Goal: Task Accomplishment & Management: Manage account settings

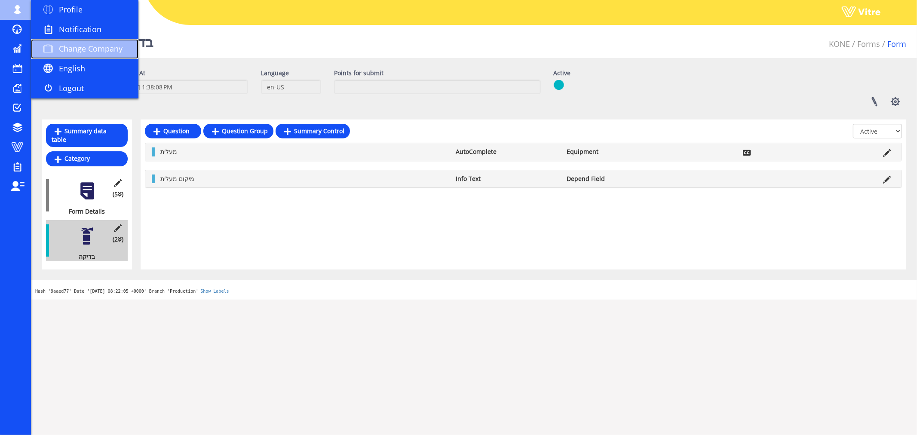
click at [94, 48] on span "Change Company" at bounding box center [91, 48] width 64 height 10
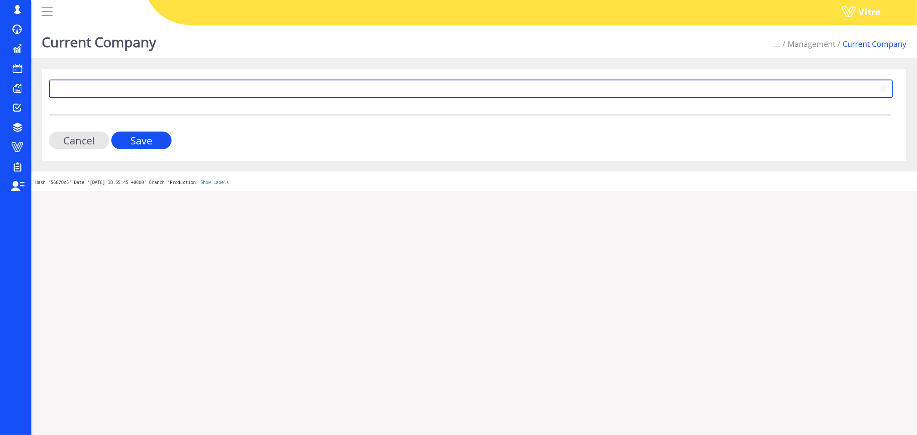
click at [186, 88] on span at bounding box center [463, 88] width 826 height 15
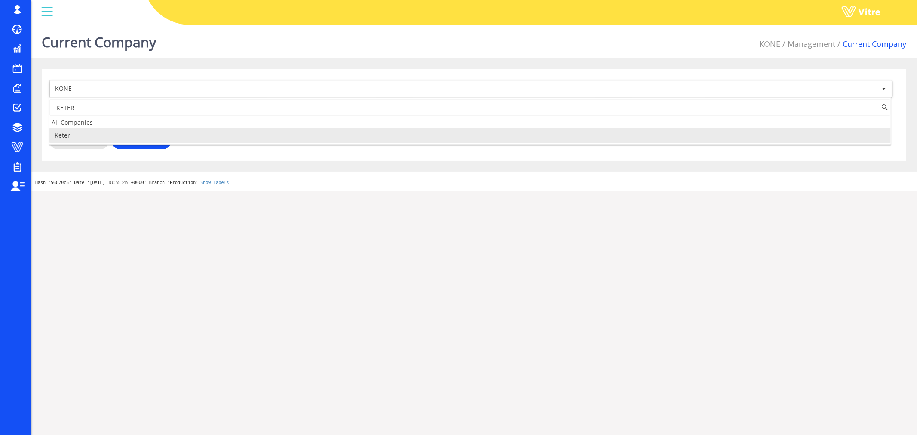
click at [85, 142] on li "Keter" at bounding box center [469, 135] width 841 height 15
type input "KETER"
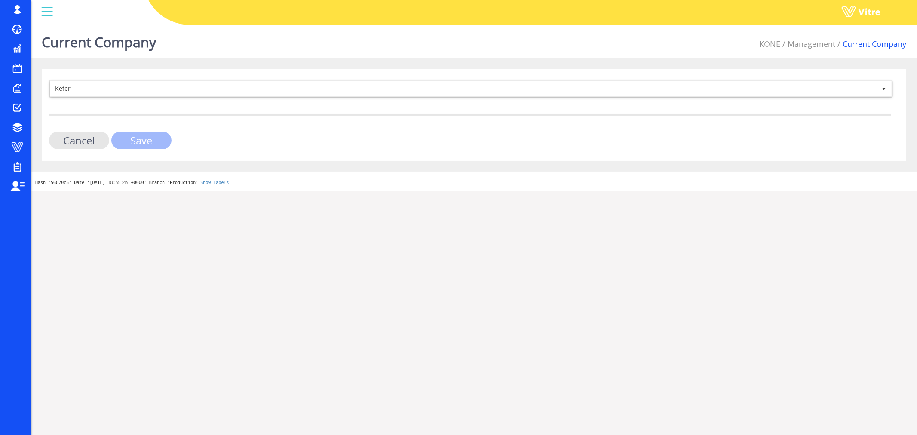
click at [125, 141] on input "Save" at bounding box center [141, 141] width 60 height 18
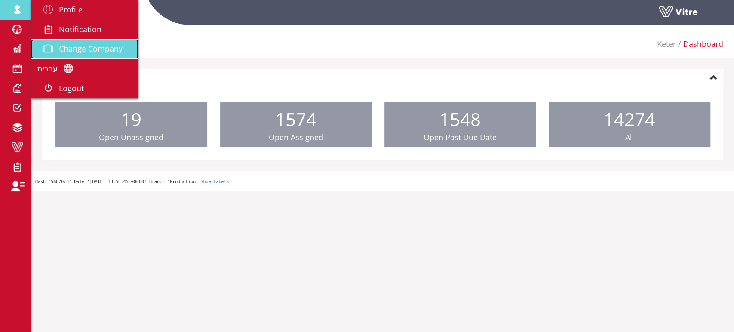
click at [72, 47] on span "Change Company" at bounding box center [91, 48] width 64 height 10
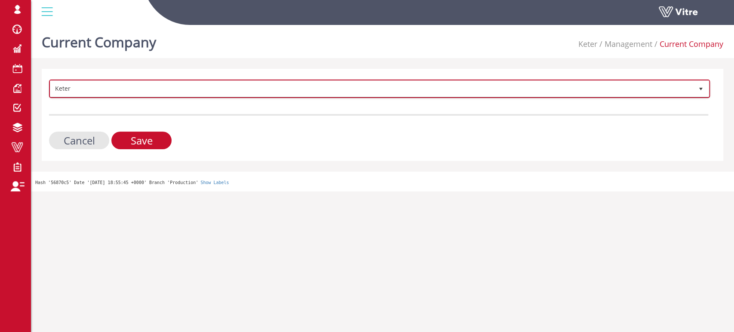
click at [204, 91] on span "Keter" at bounding box center [371, 88] width 643 height 15
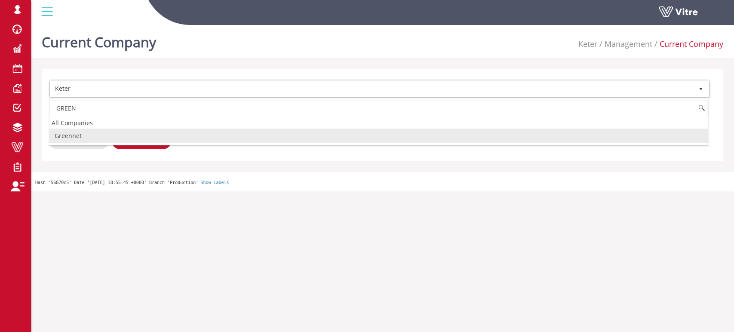
click at [61, 135] on li "Greennet" at bounding box center [378, 136] width 658 height 15
type input "GREEN"
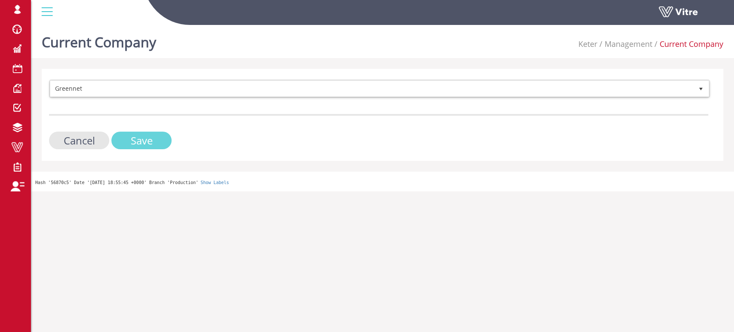
click at [129, 138] on input "Save" at bounding box center [141, 141] width 60 height 18
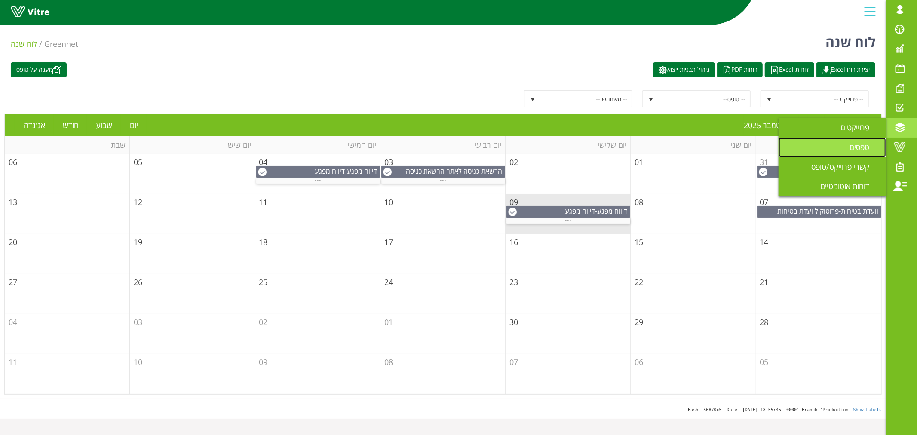
click at [726, 148] on span "טפסים" at bounding box center [864, 147] width 30 height 10
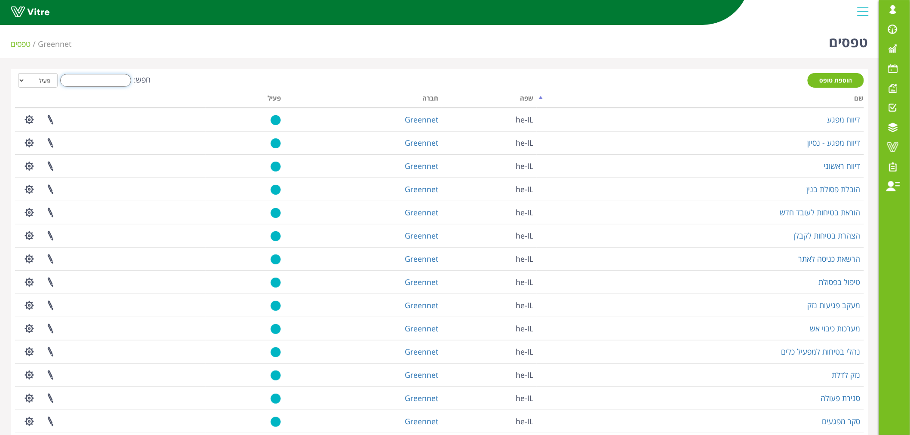
click at [105, 78] on input "חפש:" at bounding box center [95, 80] width 71 height 13
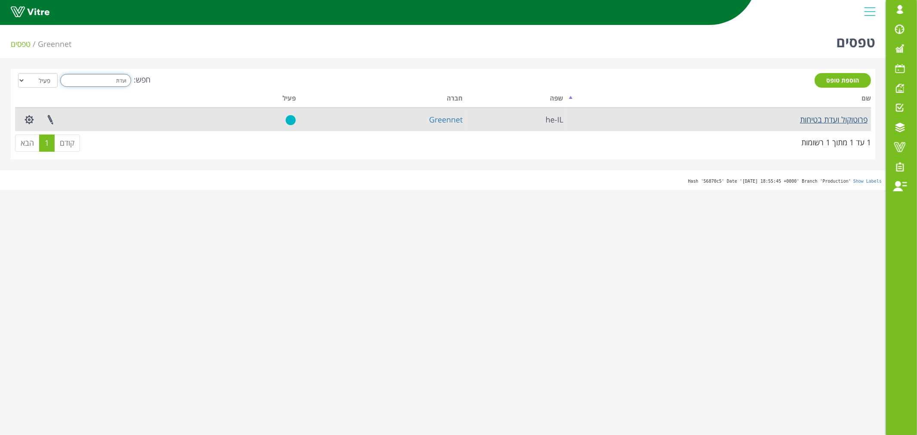
type input "ועדת"
click at [832, 121] on link "פרוטוקול ועדת בטיחות" at bounding box center [833, 119] width 67 height 10
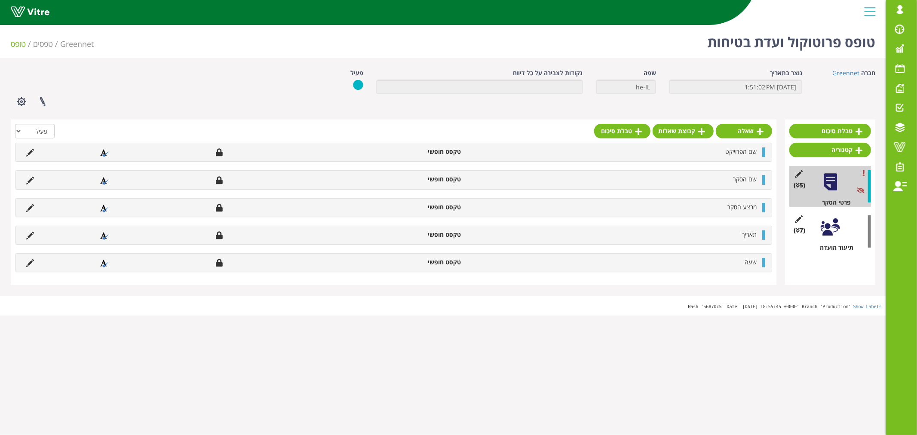
click at [832, 227] on div at bounding box center [830, 227] width 19 height 19
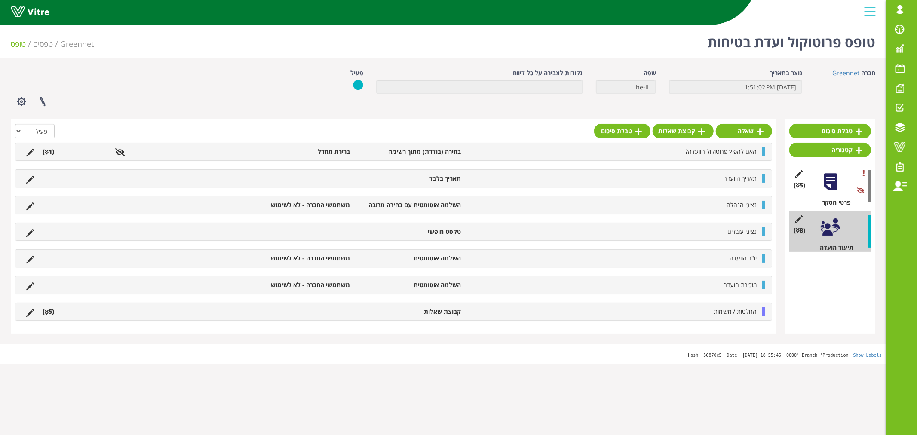
click at [46, 314] on icon at bounding box center [47, 313] width 4 height 6
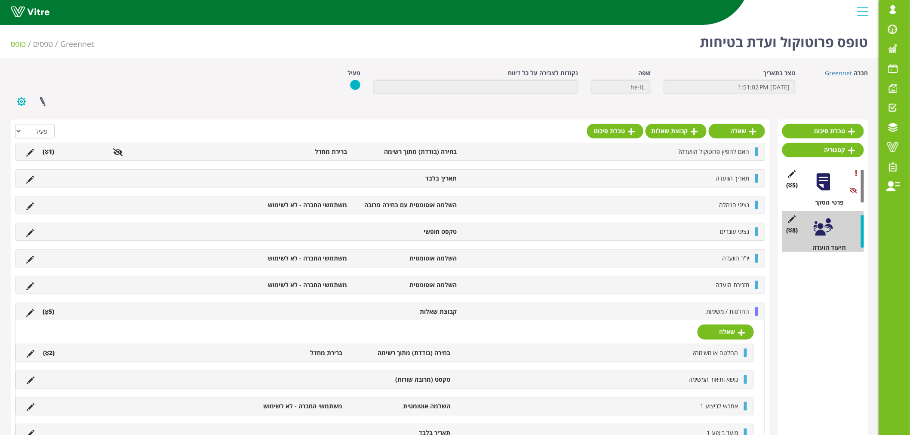
click at [19, 101] on button "button" at bounding box center [21, 101] width 21 height 23
click at [141, 105] on div "פרוייקטים מקושרים הגדרת משתמשים ניהול תבניות שכפול טופס שכפול קטגוריה שפות נוספ…" at bounding box center [185, 101] width 362 height 23
click at [17, 132] on select "הכל פעיל לא פעיל" at bounding box center [35, 131] width 40 height 15
select select "2"
click at [15, 124] on select "הכל פעיל לא פעיל" at bounding box center [35, 131] width 40 height 15
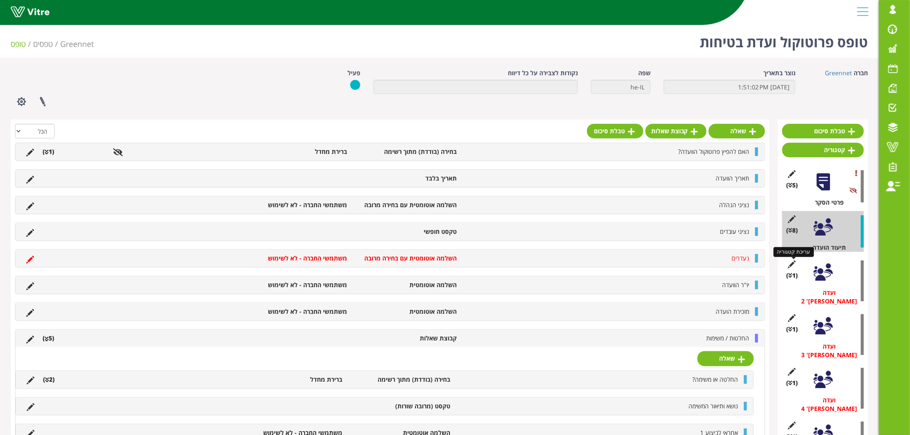
click at [792, 265] on icon at bounding box center [791, 265] width 11 height 8
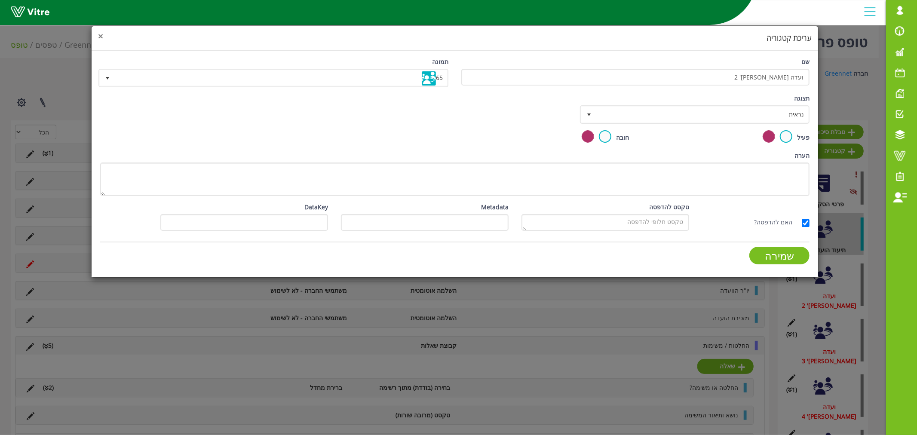
click at [101, 37] on span "×" at bounding box center [100, 36] width 5 height 12
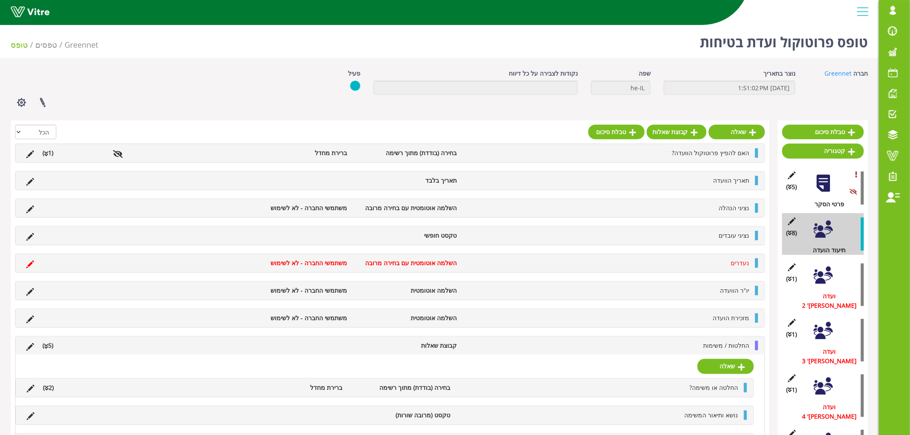
click at [822, 279] on div at bounding box center [822, 275] width 19 height 19
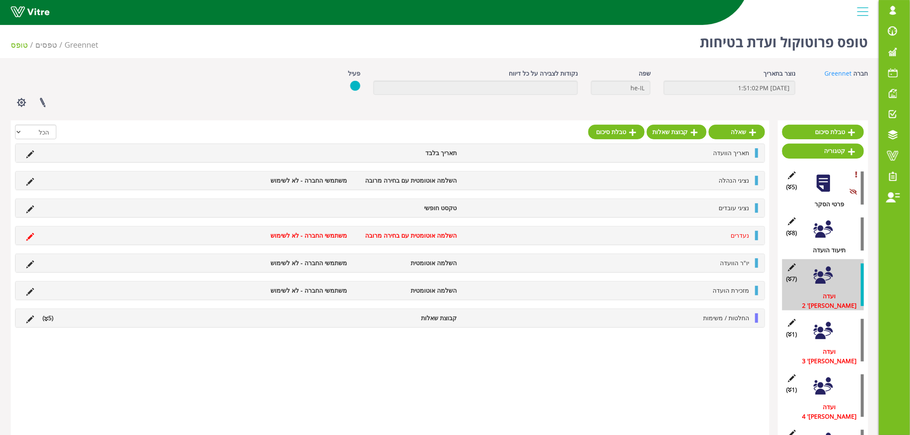
click at [822, 277] on div at bounding box center [822, 275] width 19 height 19
click at [820, 330] on div at bounding box center [822, 330] width 19 height 19
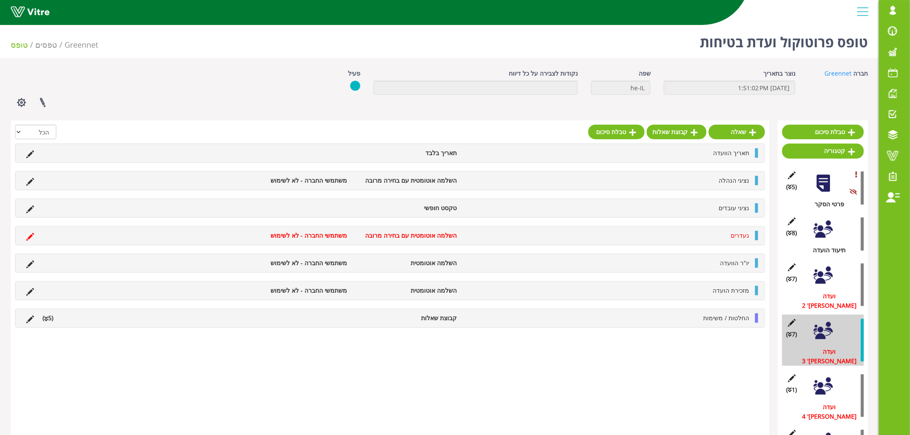
click at [818, 377] on div at bounding box center [822, 386] width 19 height 19
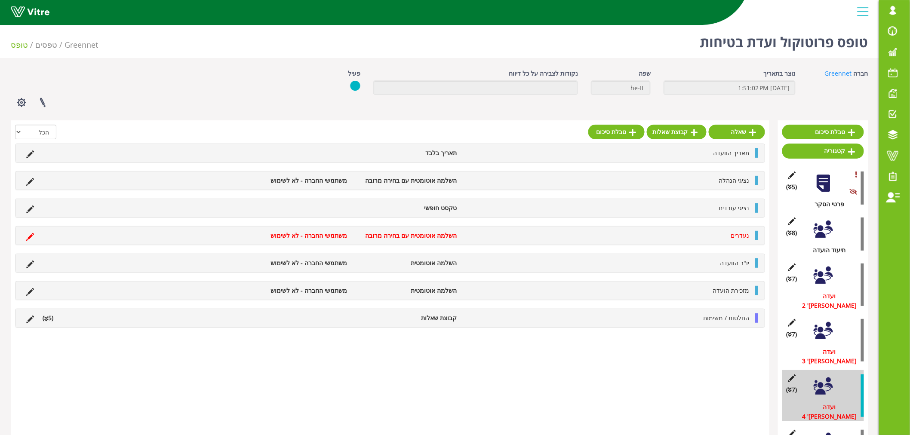
click at [822, 273] on div at bounding box center [822, 275] width 19 height 19
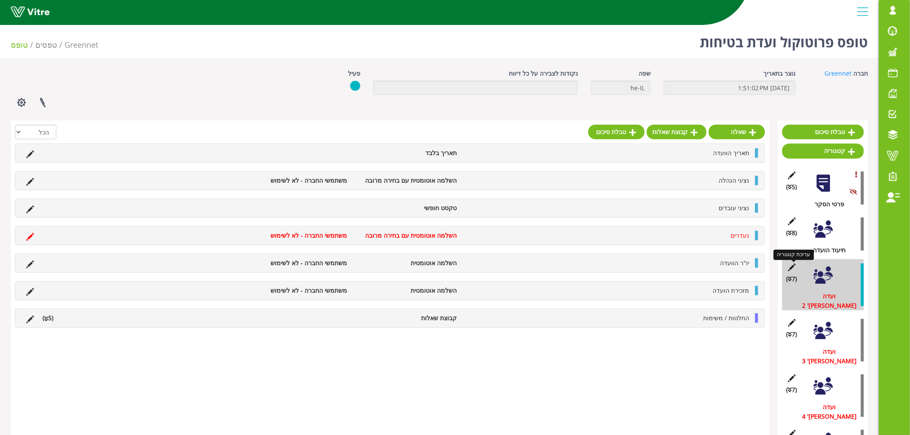
click at [790, 268] on icon at bounding box center [791, 268] width 11 height 8
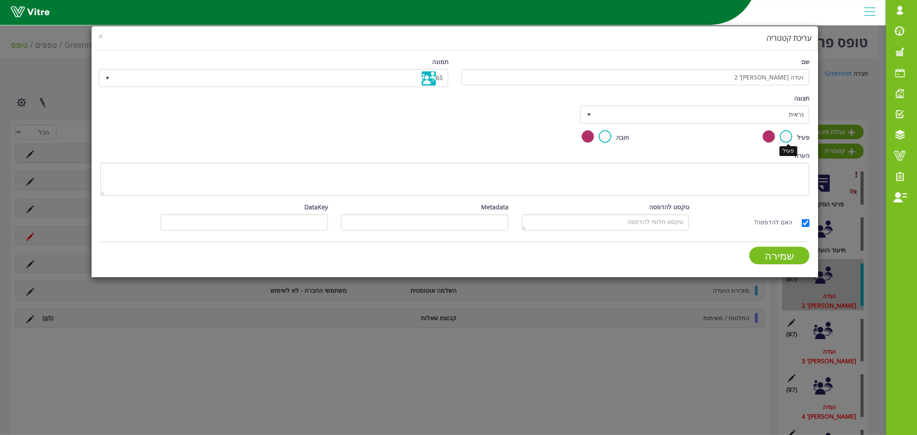
click at [786, 136] on label at bounding box center [786, 136] width 12 height 12
click at [0, 0] on input "radio" at bounding box center [0, 0] width 0 height 0
click at [784, 254] on input "שמירה" at bounding box center [779, 256] width 60 height 18
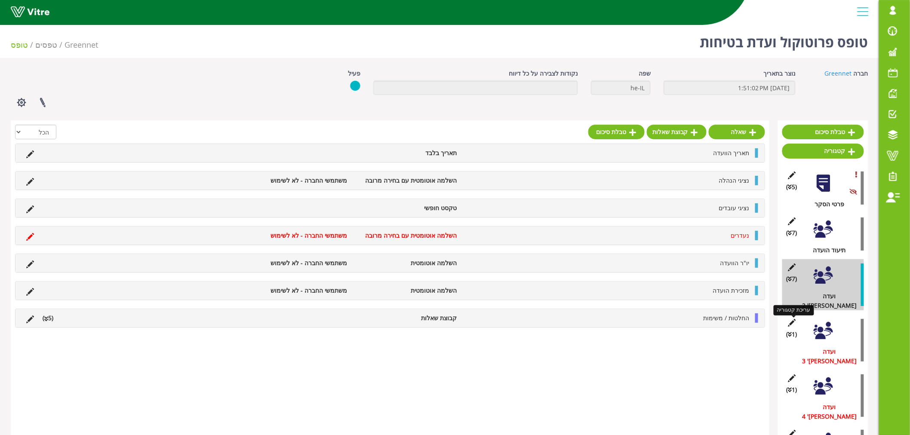
click at [791, 319] on icon at bounding box center [791, 323] width 11 height 8
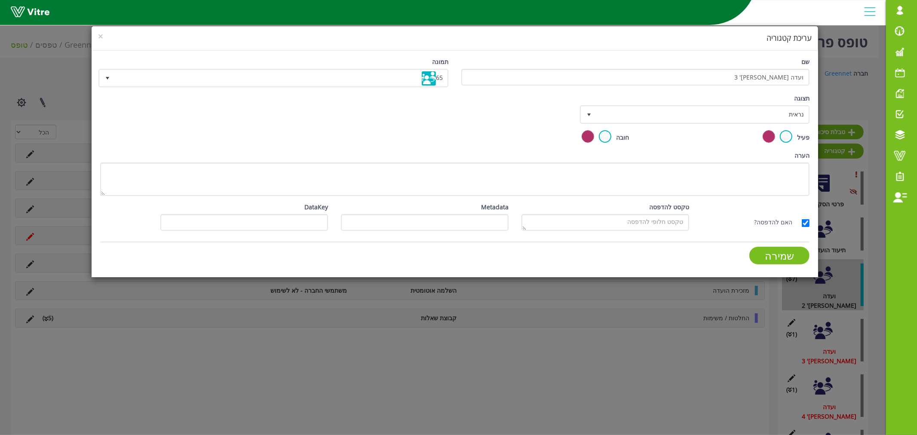
click at [794, 135] on div "פעיל" at bounding box center [726, 137] width 168 height 14
click at [790, 135] on label at bounding box center [786, 136] width 12 height 12
click at [0, 0] on input "radio" at bounding box center [0, 0] width 0 height 0
click at [772, 251] on input "שמירה" at bounding box center [779, 256] width 60 height 18
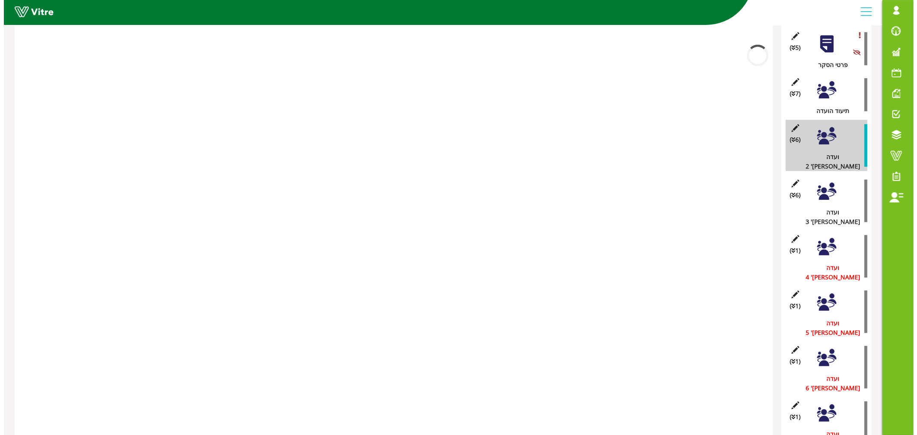
scroll to position [143, 0]
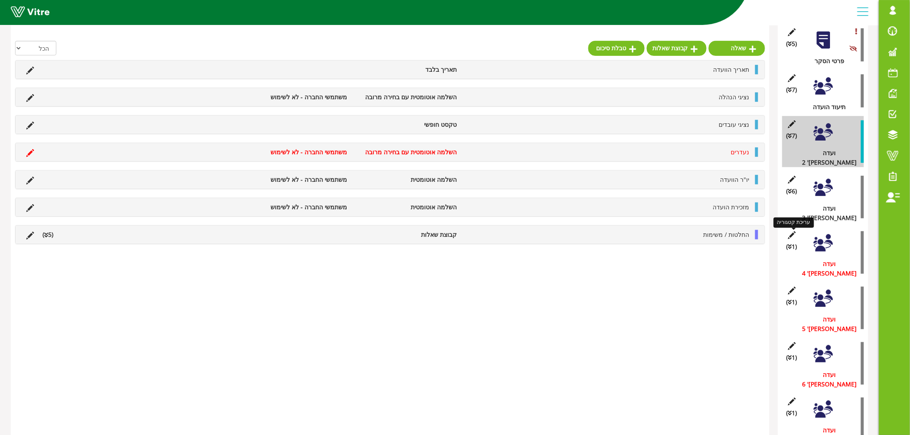
click at [791, 231] on icon at bounding box center [791, 235] width 11 height 8
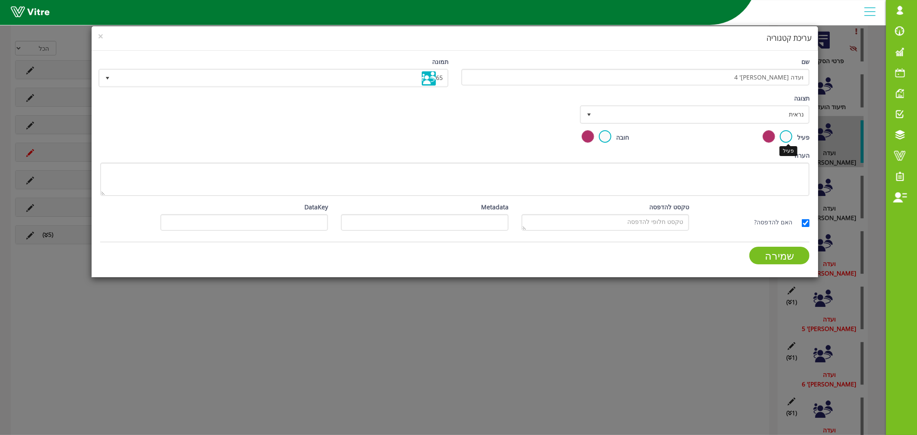
click at [785, 134] on label at bounding box center [786, 136] width 12 height 12
click at [0, 0] on input "radio" at bounding box center [0, 0] width 0 height 0
click at [784, 251] on input "שמירה" at bounding box center [779, 256] width 60 height 18
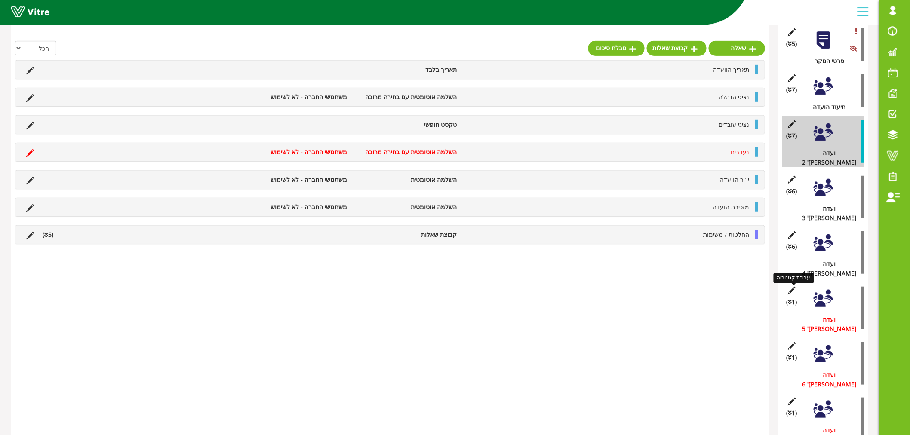
click at [792, 287] on icon at bounding box center [791, 291] width 11 height 8
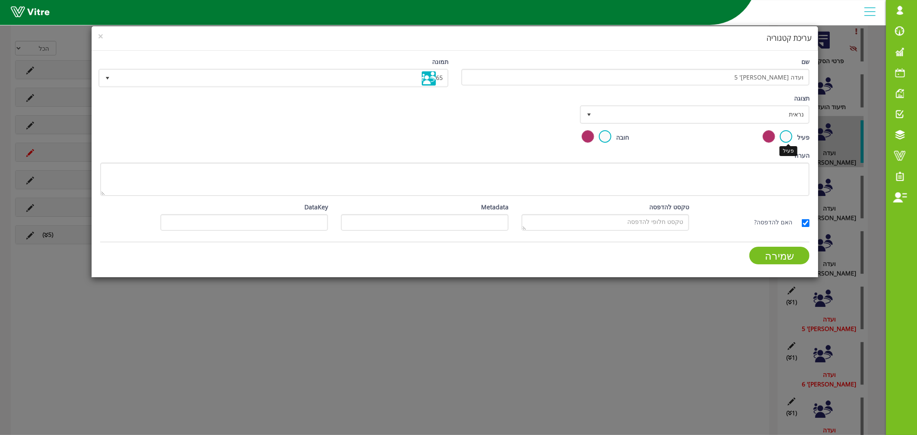
click at [789, 139] on label at bounding box center [786, 136] width 12 height 12
click at [0, 0] on input "radio" at bounding box center [0, 0] width 0 height 0
click at [790, 254] on input "שמירה" at bounding box center [779, 256] width 60 height 18
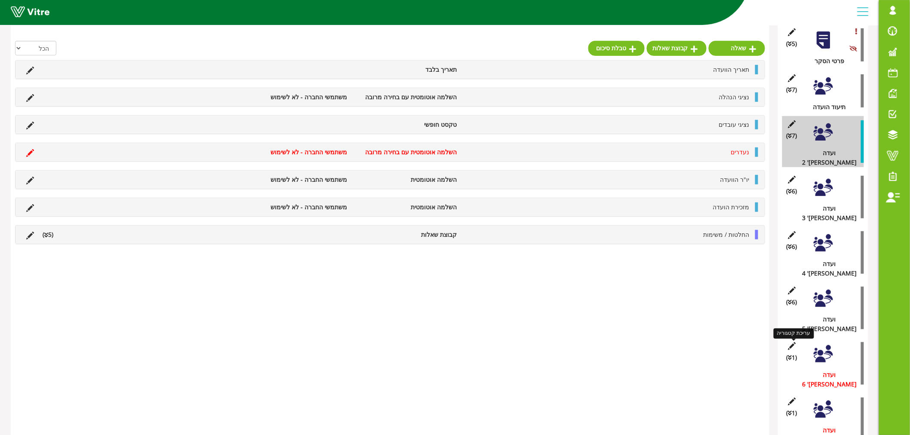
click at [791, 342] on icon at bounding box center [791, 346] width 11 height 8
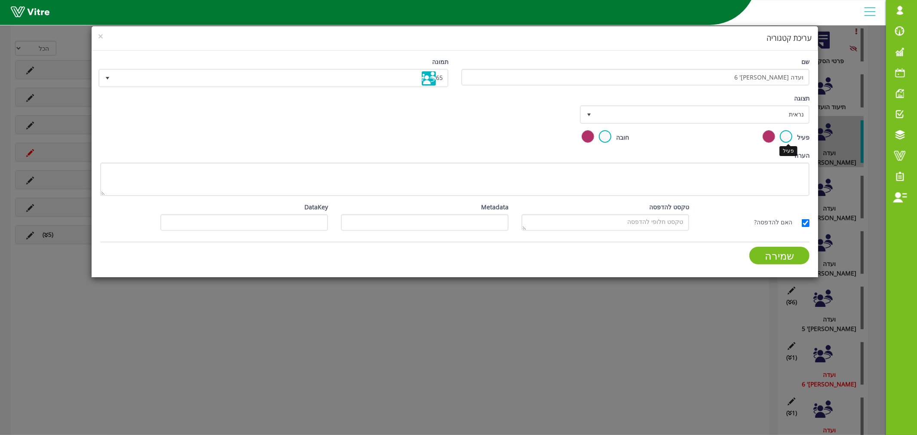
click at [787, 132] on label at bounding box center [786, 136] width 12 height 12
click at [0, 0] on input "radio" at bounding box center [0, 0] width 0 height 0
click at [777, 256] on input "שמירה" at bounding box center [779, 256] width 60 height 18
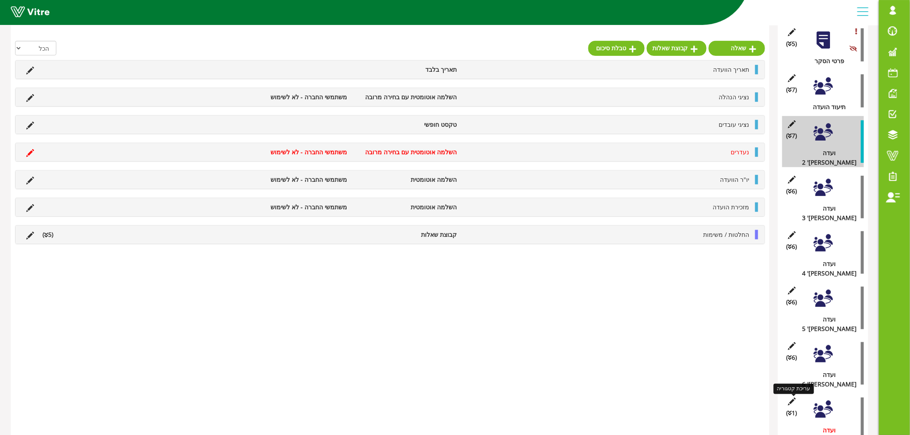
click at [792, 398] on icon at bounding box center [791, 402] width 11 height 8
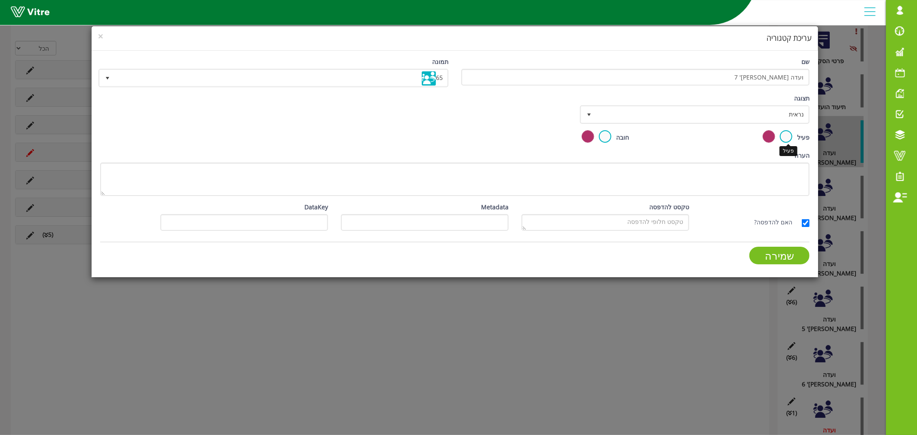
click at [787, 137] on label at bounding box center [786, 136] width 12 height 12
click at [0, 0] on input "radio" at bounding box center [0, 0] width 0 height 0
click at [776, 254] on input "שמירה" at bounding box center [779, 256] width 60 height 18
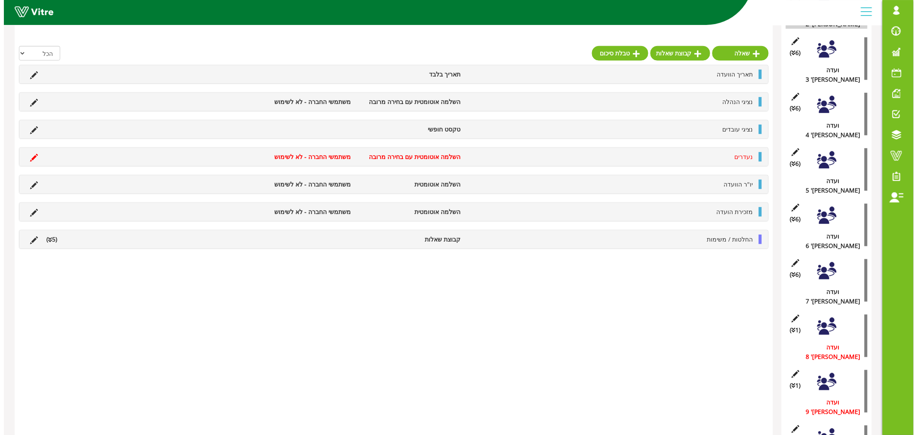
scroll to position [286, 0]
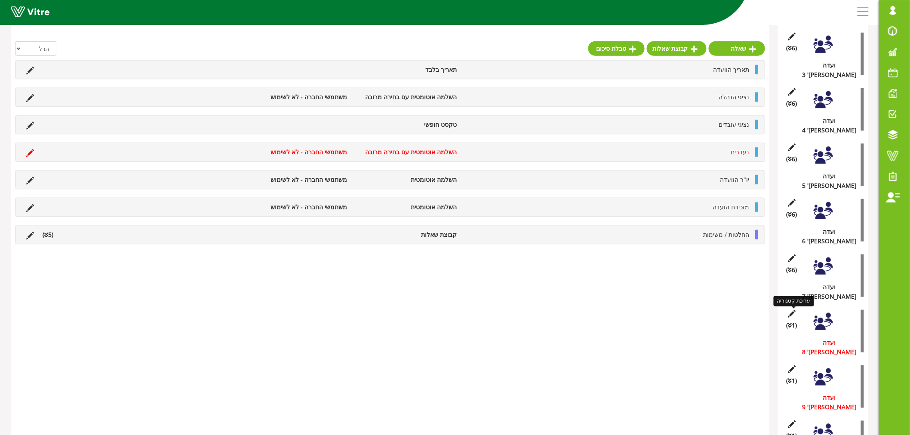
click at [793, 310] on icon at bounding box center [791, 314] width 11 height 8
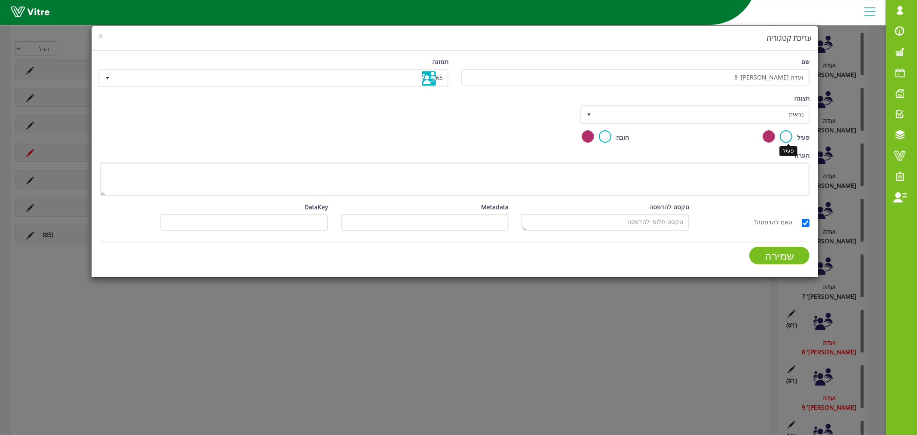
click at [783, 136] on label at bounding box center [786, 136] width 12 height 12
click at [0, 0] on input "radio" at bounding box center [0, 0] width 0 height 0
click at [768, 258] on input "שמירה" at bounding box center [779, 256] width 60 height 18
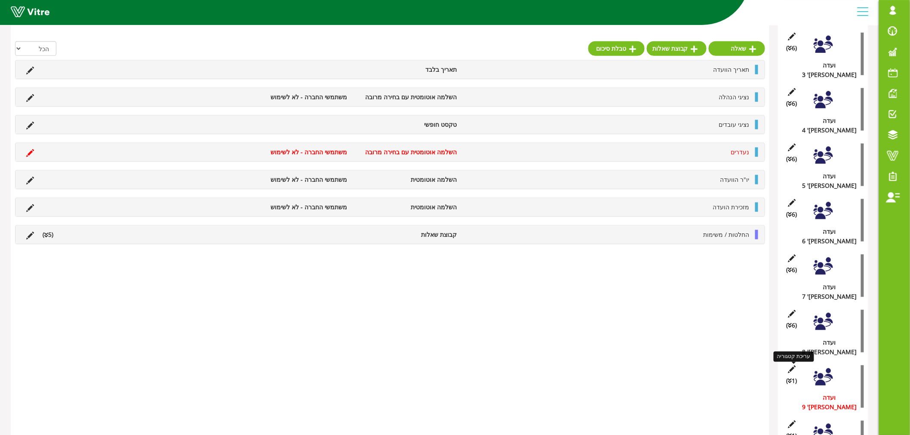
click at [792, 365] on icon at bounding box center [791, 369] width 11 height 8
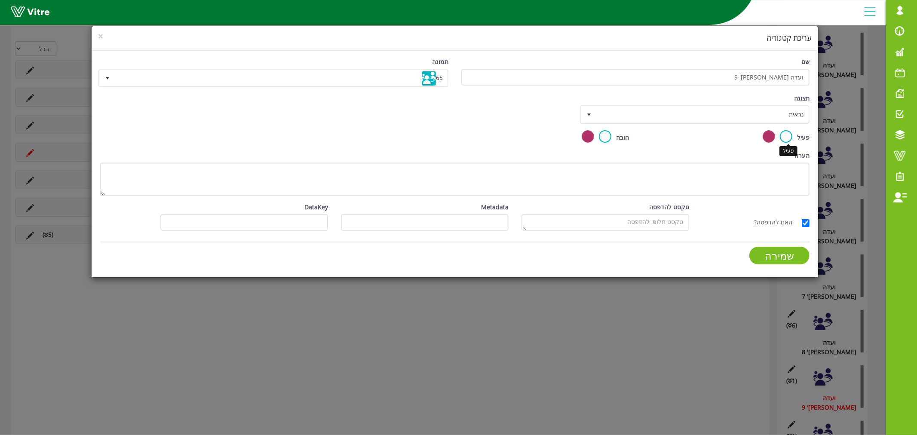
click at [791, 131] on label at bounding box center [786, 136] width 12 height 12
click at [0, 0] on input "radio" at bounding box center [0, 0] width 0 height 0
click at [779, 256] on input "שמירה" at bounding box center [779, 256] width 60 height 18
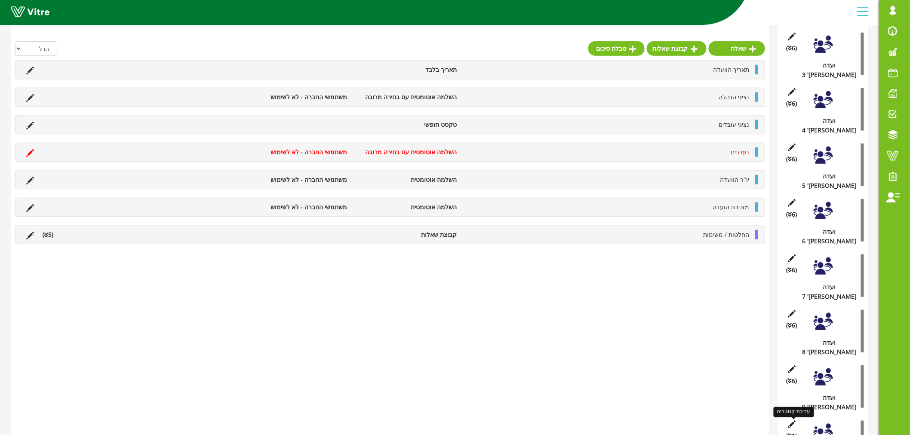
click at [791, 421] on icon at bounding box center [791, 425] width 11 height 8
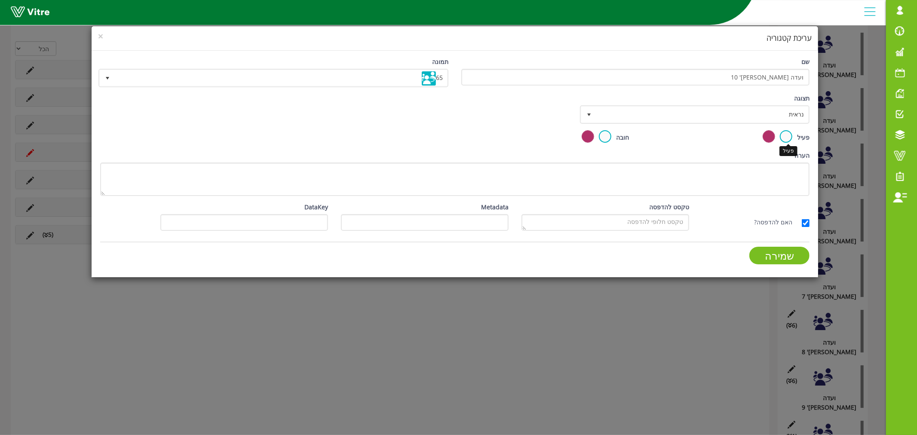
click at [788, 135] on label at bounding box center [786, 136] width 12 height 12
click at [0, 0] on input "radio" at bounding box center [0, 0] width 0 height 0
click at [774, 257] on input "שמירה" at bounding box center [779, 256] width 60 height 18
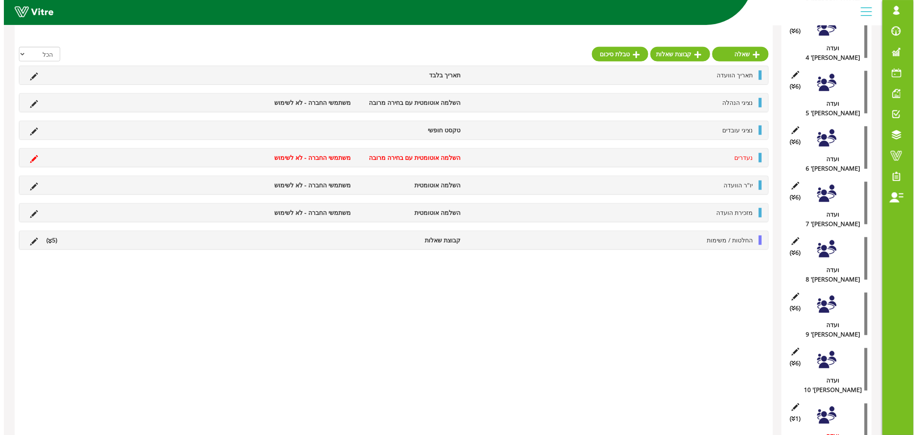
scroll to position [365, 0]
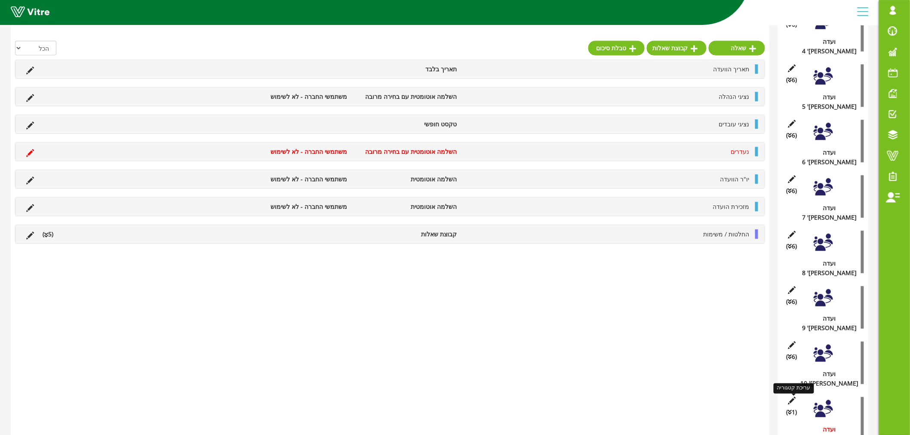
click at [793, 397] on icon at bounding box center [791, 401] width 11 height 8
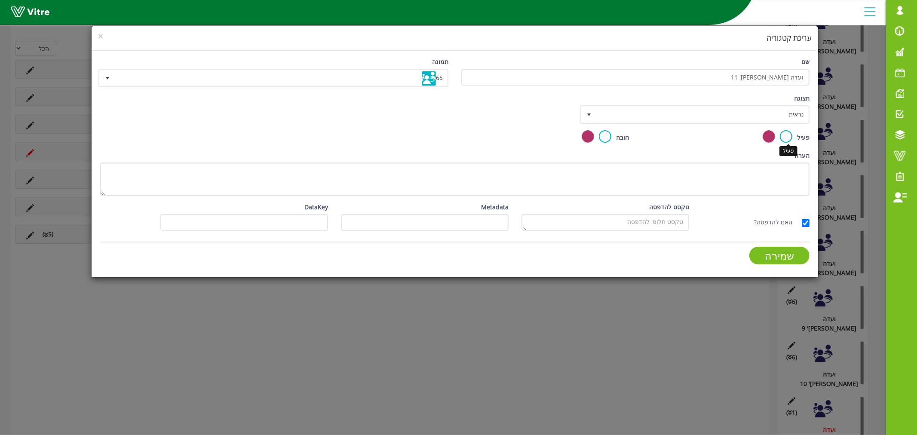
click at [784, 133] on label at bounding box center [786, 136] width 12 height 12
click at [0, 0] on input "radio" at bounding box center [0, 0] width 0 height 0
click at [761, 254] on input "שמירה" at bounding box center [779, 256] width 60 height 18
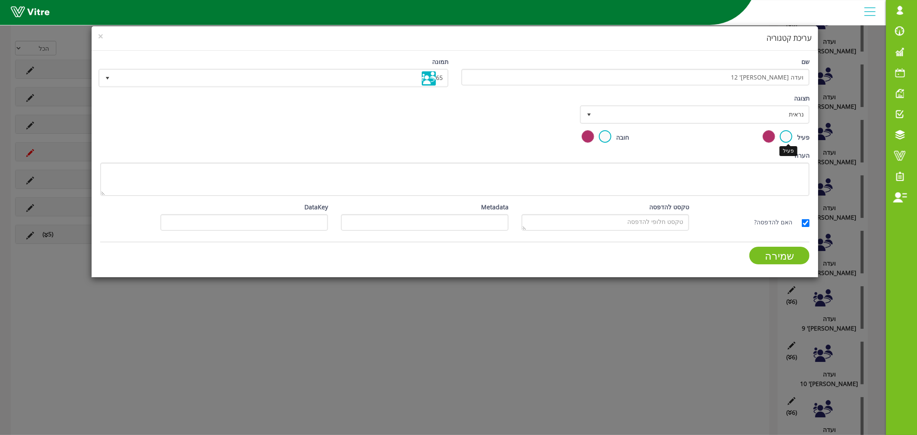
click at [789, 135] on label at bounding box center [786, 136] width 12 height 12
click at [0, 0] on input "radio" at bounding box center [0, 0] width 0 height 0
click at [777, 249] on input "שמירה" at bounding box center [779, 256] width 60 height 18
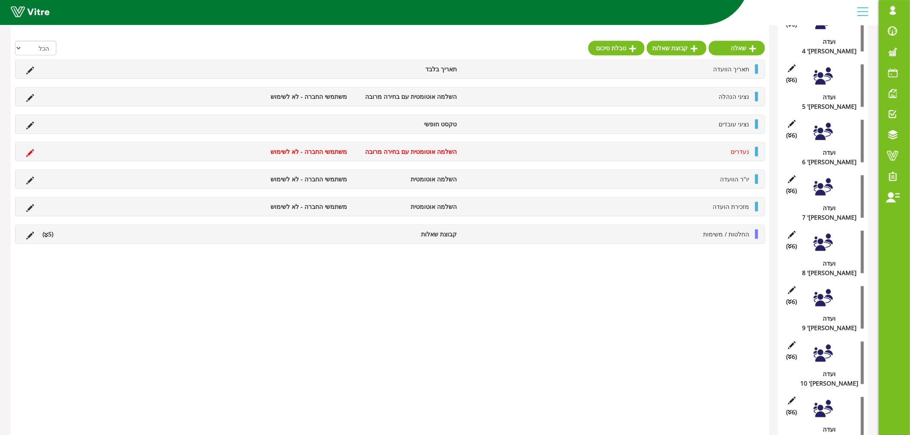
click at [772, 300] on div "טבלת סיכום קטגוריה (5 ) פרטי הסקר (7 ) תיעוד הועדה (7 ) ועדה מס' 2 (6 ) ועדה מס…" at bounding box center [439, 131] width 857 height 753
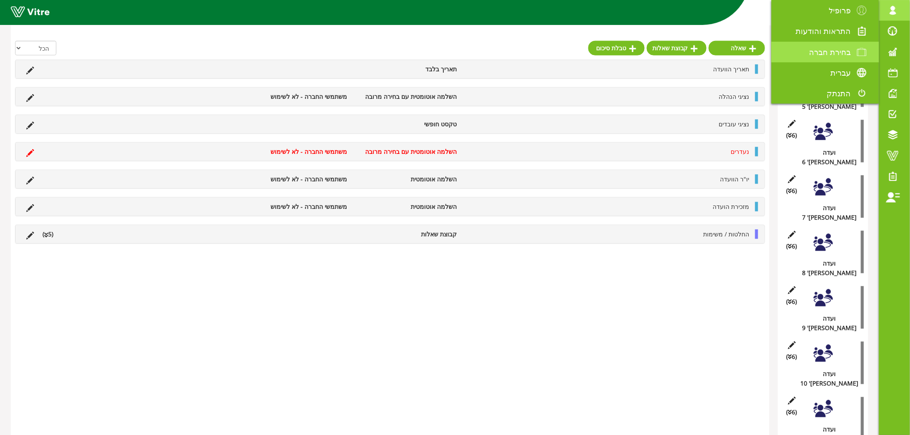
click at [834, 49] on span "בחירת חברה" at bounding box center [830, 52] width 42 height 10
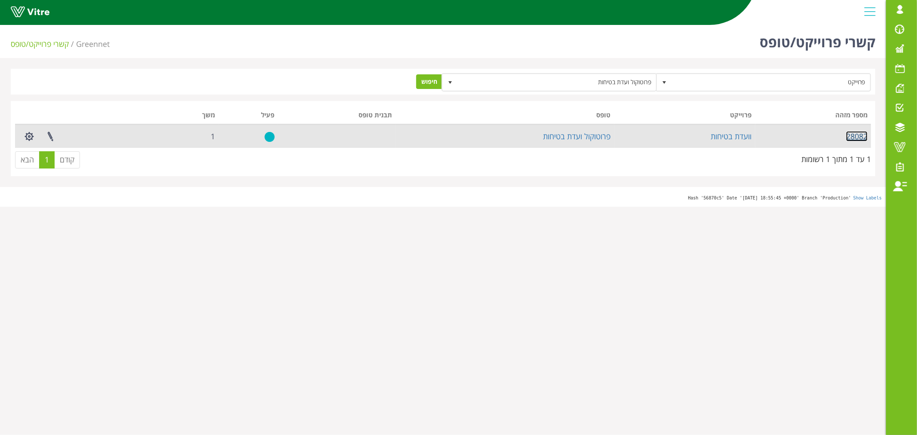
click at [861, 138] on link "28082" at bounding box center [856, 136] width 21 height 10
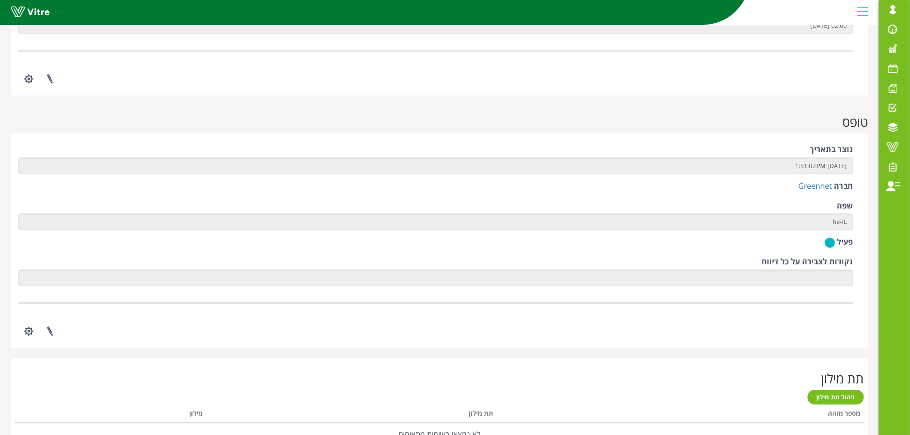
scroll to position [1138, 0]
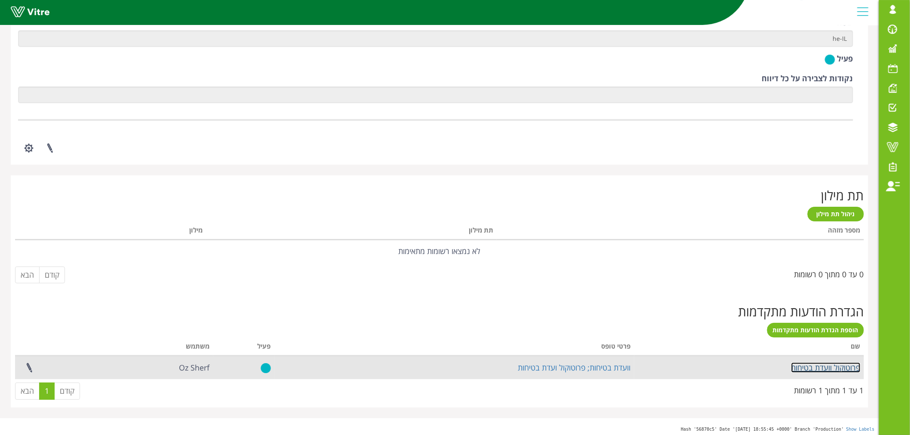
click at [809, 363] on link "פרוטוקול וועדת בטיחות" at bounding box center [825, 367] width 69 height 10
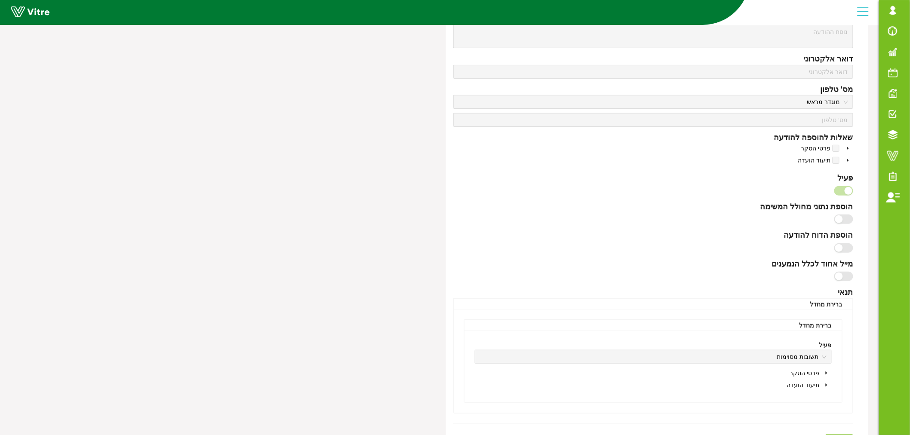
type input "פרוטוקול וועדת בטיחות"
type textarea "שלום, מצ"ב פרוטוקל וועדת בטיחות לעיונך. בברכה, מערכת PAS"
type input "[EMAIL_ADDRESS][DOMAIN_NAME];[EMAIL_ADDRESS][DOMAIN_NAME];[EMAIL_ADDRESS][DOMAI…"
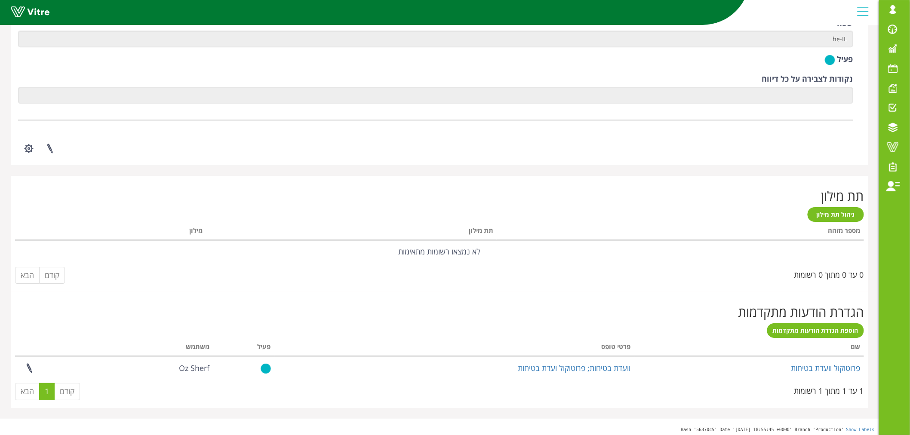
scroll to position [1138, 0]
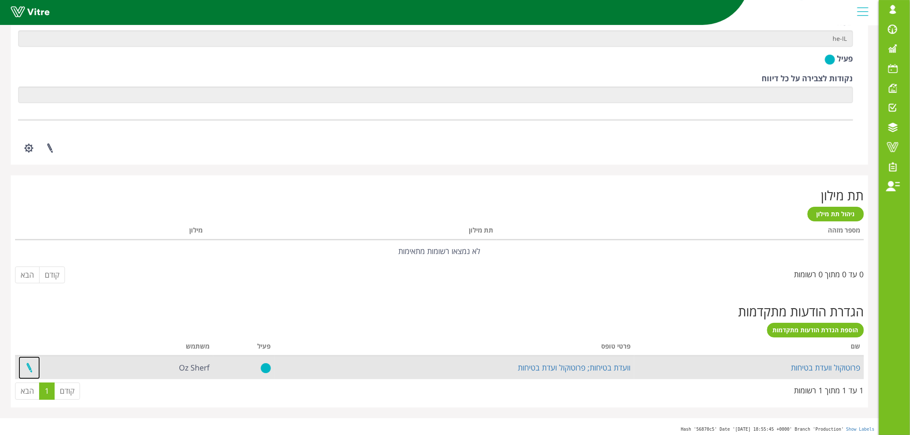
click at [30, 366] on link at bounding box center [28, 367] width 21 height 23
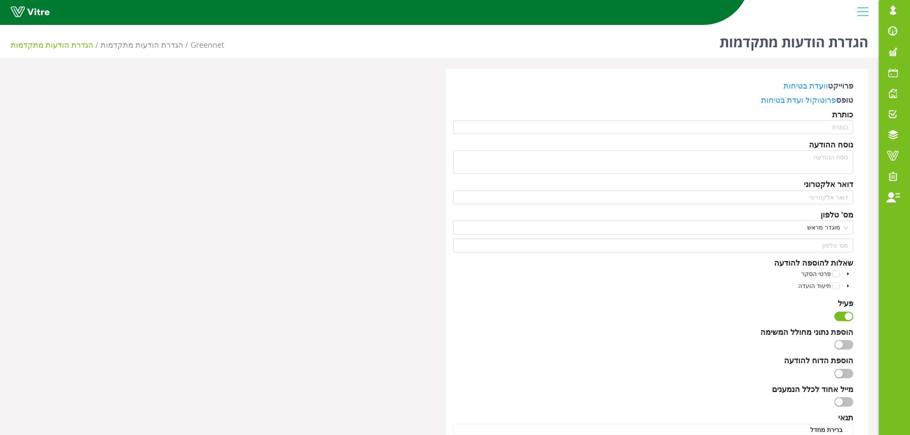
type input "פרוטוקול וועדת בטיחות"
type input "Yoni@green-net.co.il;Offer@green-net.co.il;Eti@green-net.co.il;Eran@green-net.c…"
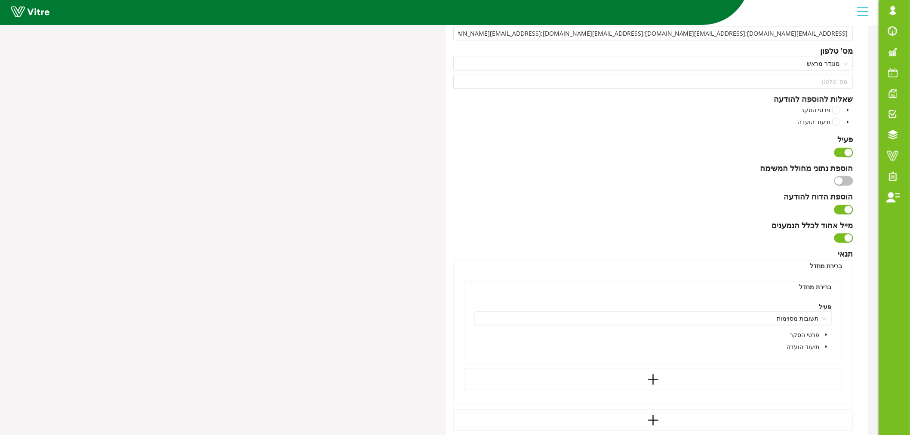
scroll to position [251, 0]
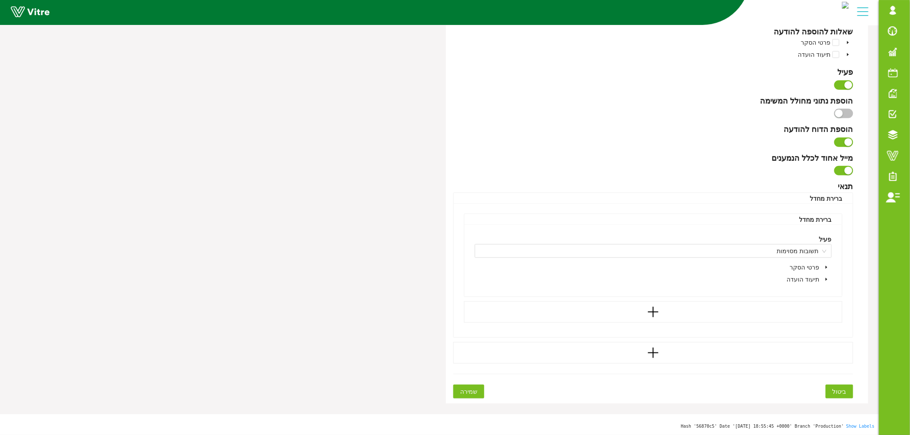
click at [826, 278] on icon "caret-down" at bounding box center [826, 279] width 2 height 3
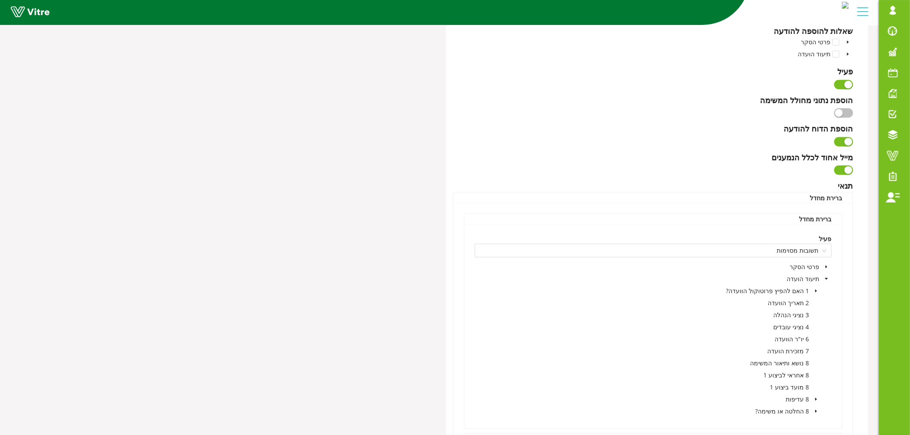
click at [815, 289] on icon "caret-down" at bounding box center [816, 291] width 4 height 4
click at [795, 303] on span at bounding box center [793, 303] width 7 height 7
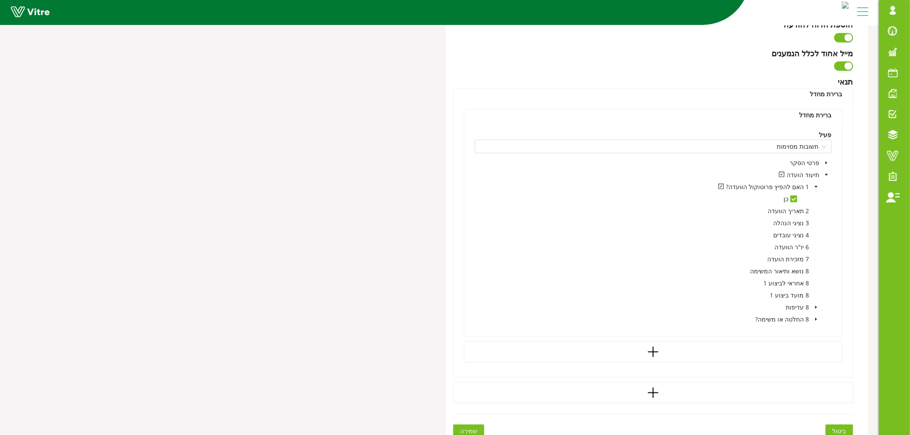
scroll to position [394, 0]
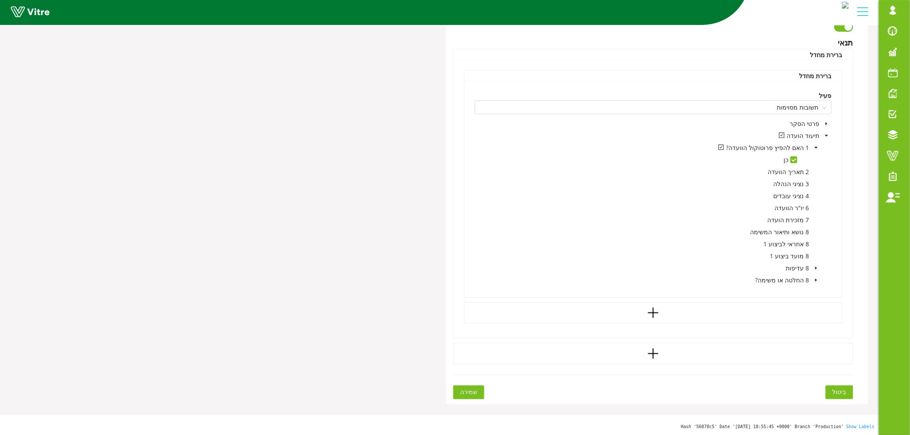
click at [816, 280] on icon "caret-down" at bounding box center [816, 280] width 2 height 3
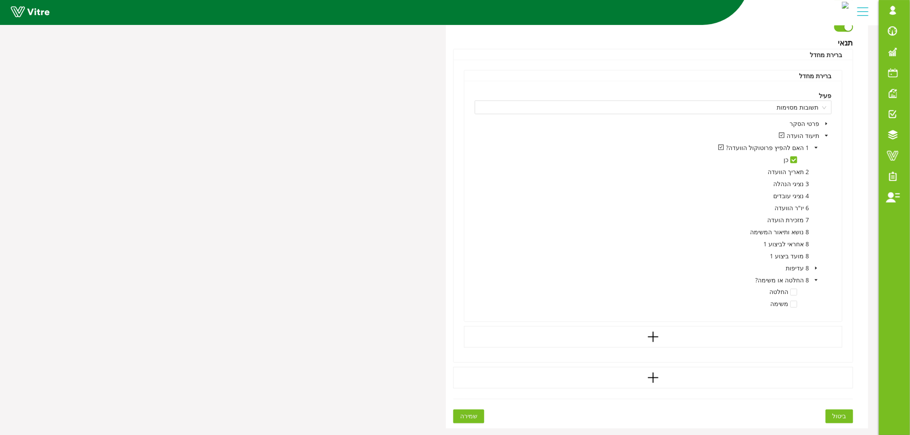
click at [816, 280] on icon "caret-down" at bounding box center [816, 280] width 3 height 2
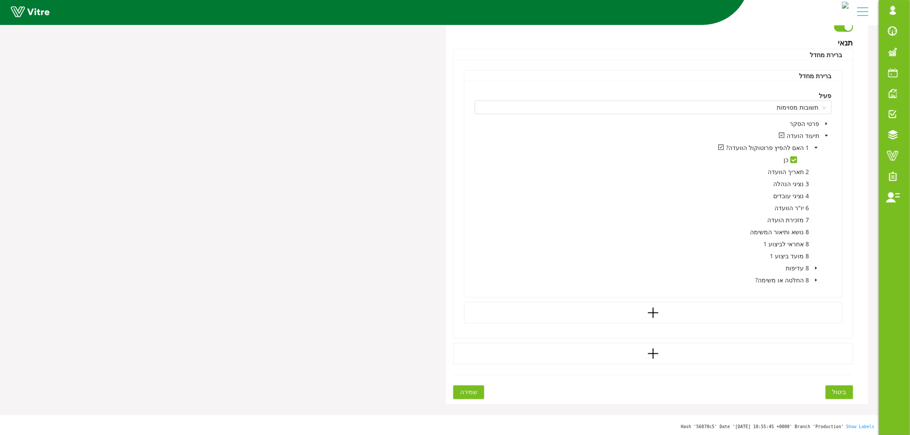
click at [815, 268] on icon "caret-down" at bounding box center [816, 268] width 2 height 3
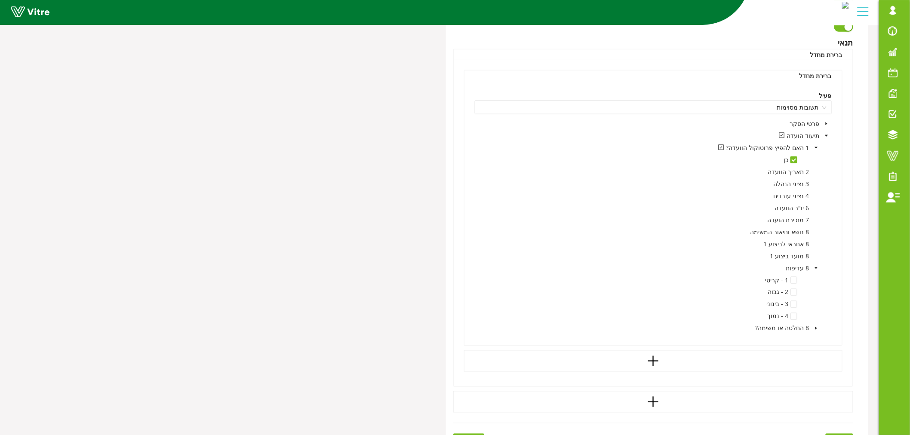
click at [815, 268] on icon "caret-down" at bounding box center [816, 268] width 3 height 2
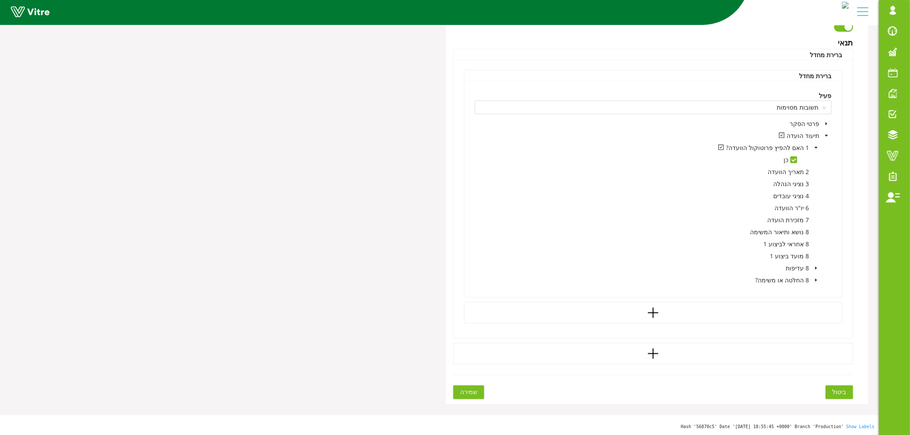
click at [466, 389] on span "שמירה" at bounding box center [468, 392] width 17 height 9
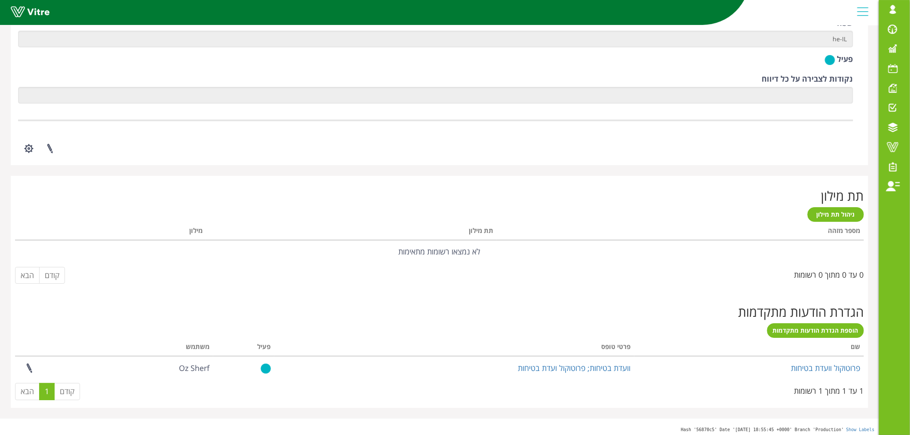
scroll to position [1138, 0]
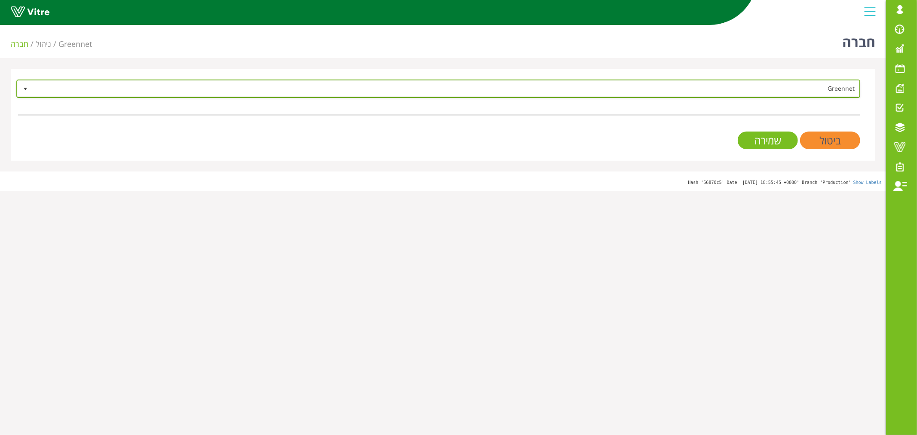
click at [792, 89] on span "Greennet" at bounding box center [446, 88] width 827 height 15
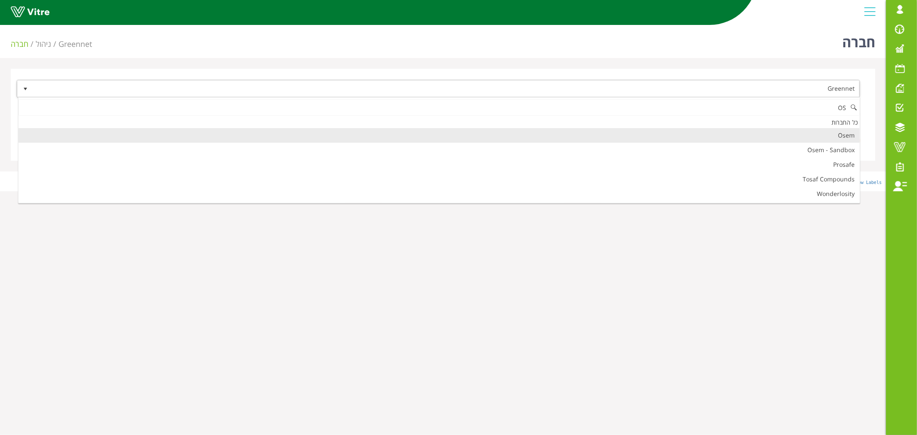
click at [849, 135] on li "Osem" at bounding box center [438, 135] width 841 height 15
type input "OS"
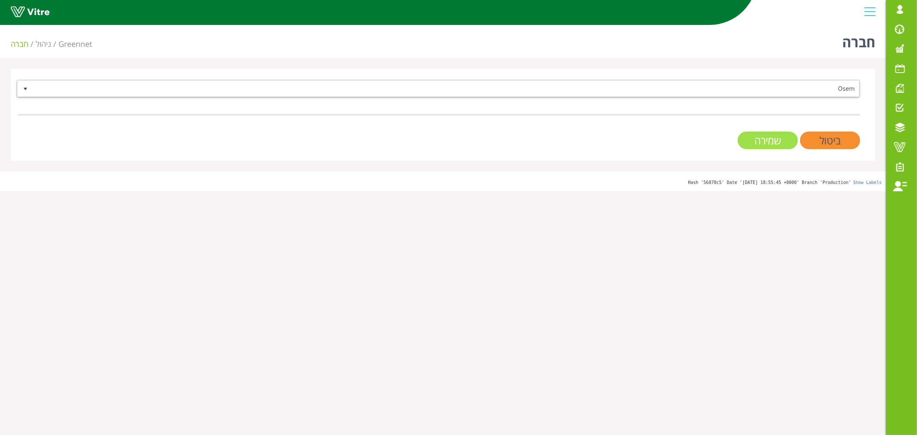
click at [774, 138] on input "שמירה" at bounding box center [768, 141] width 60 height 18
